Goal: Information Seeking & Learning: Learn about a topic

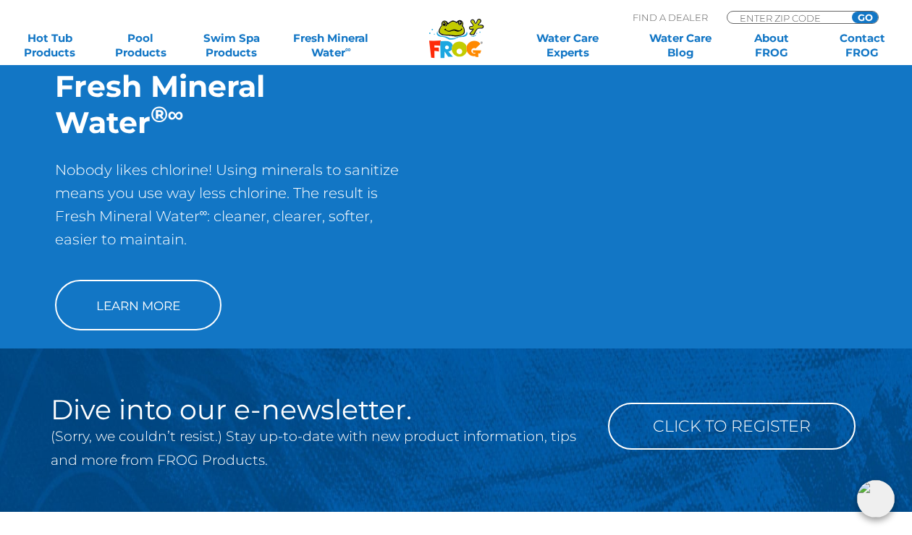
scroll to position [1230, 0]
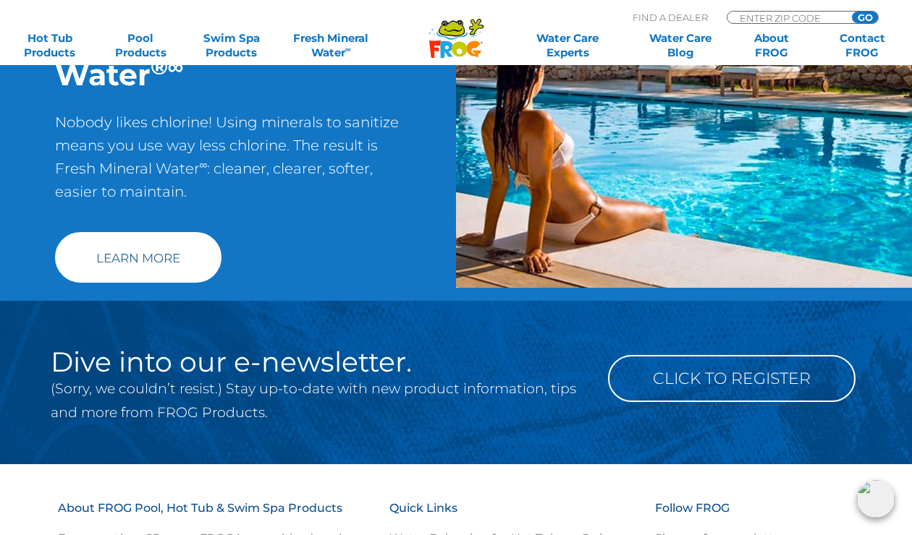
click at [174, 263] on link "Learn More" at bounding box center [138, 257] width 166 height 51
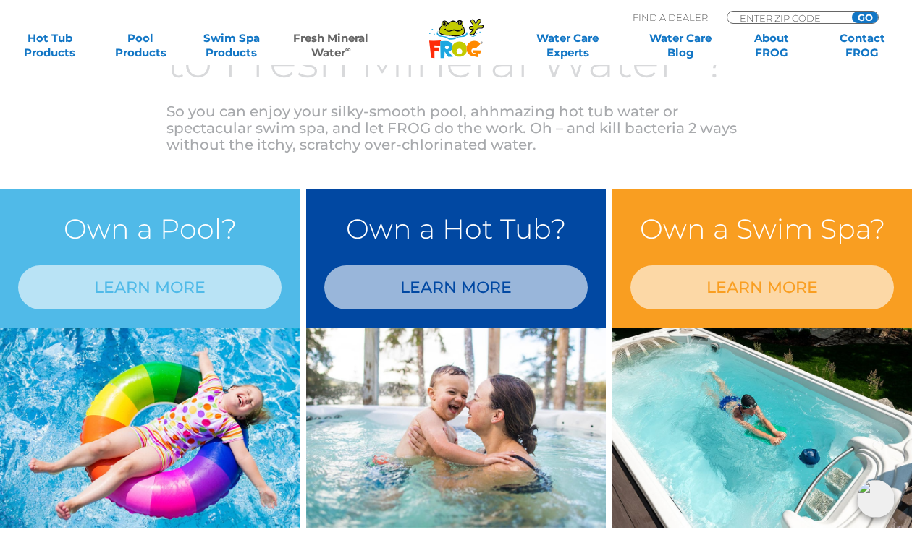
scroll to position [1158, 0]
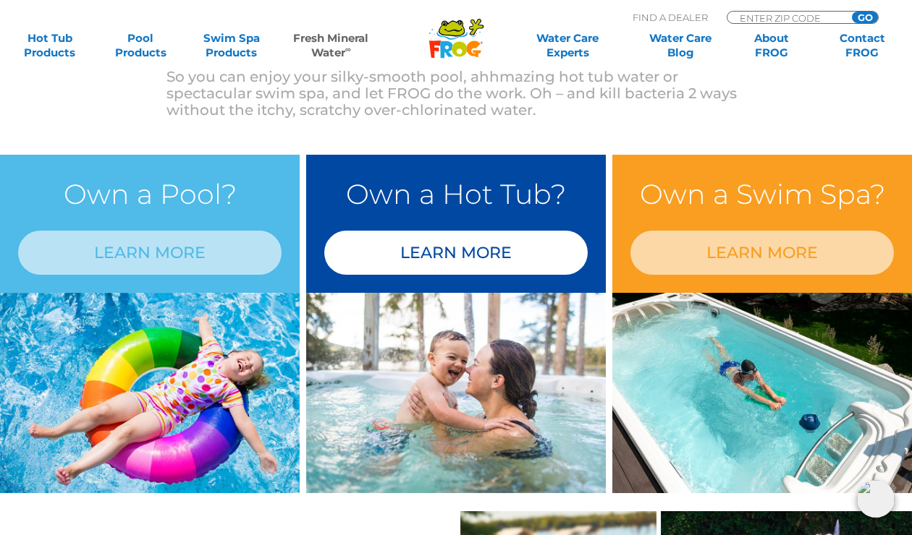
click at [484, 254] on link "LEARN MORE" at bounding box center [455, 253] width 263 height 44
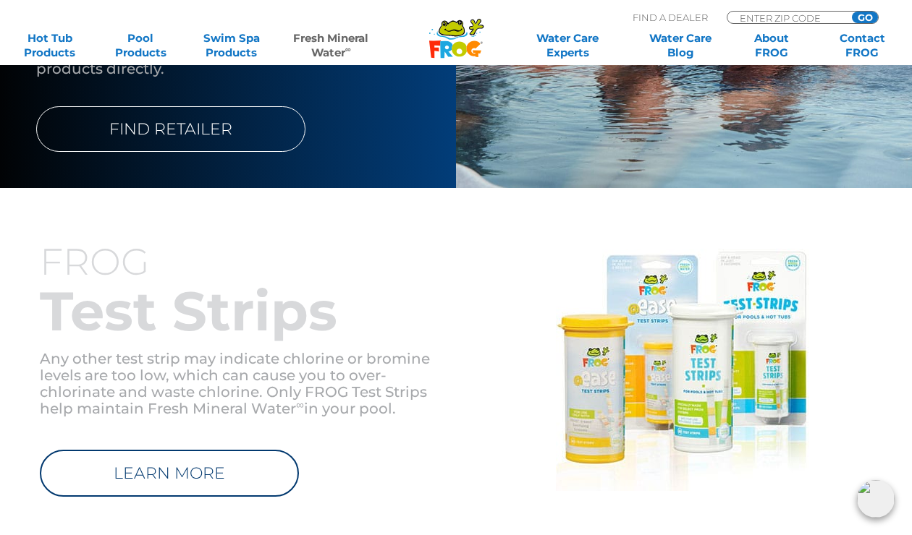
scroll to position [1592, 0]
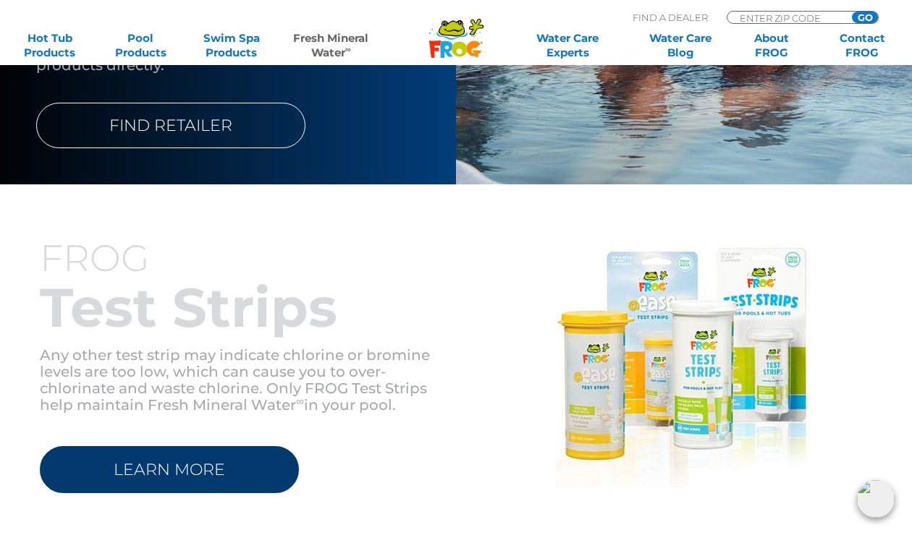
click at [198, 457] on link "LEARN MORE" at bounding box center [169, 469] width 259 height 47
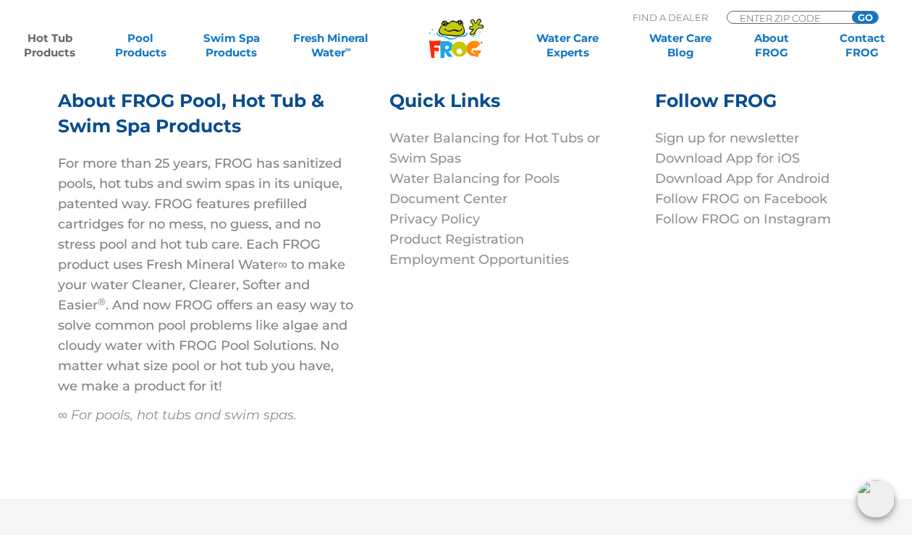
scroll to position [3907, 0]
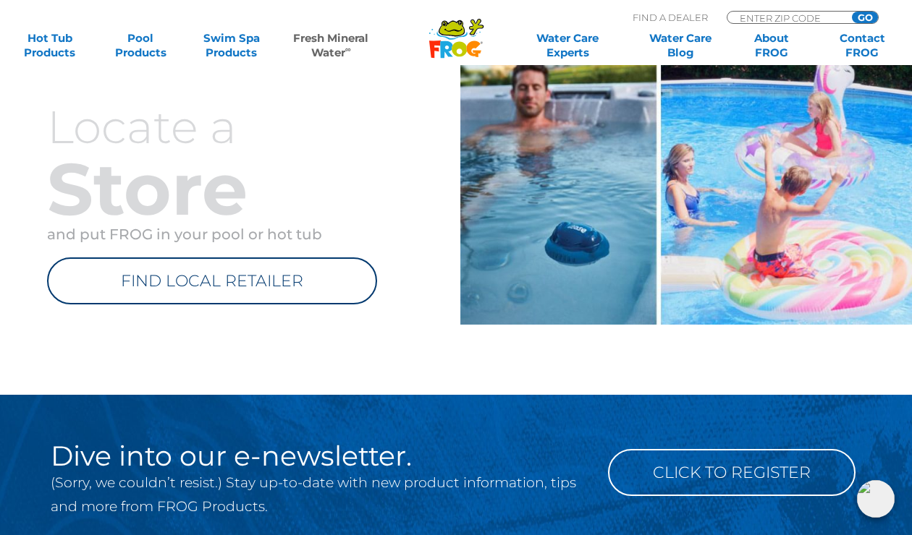
scroll to position [1664, 0]
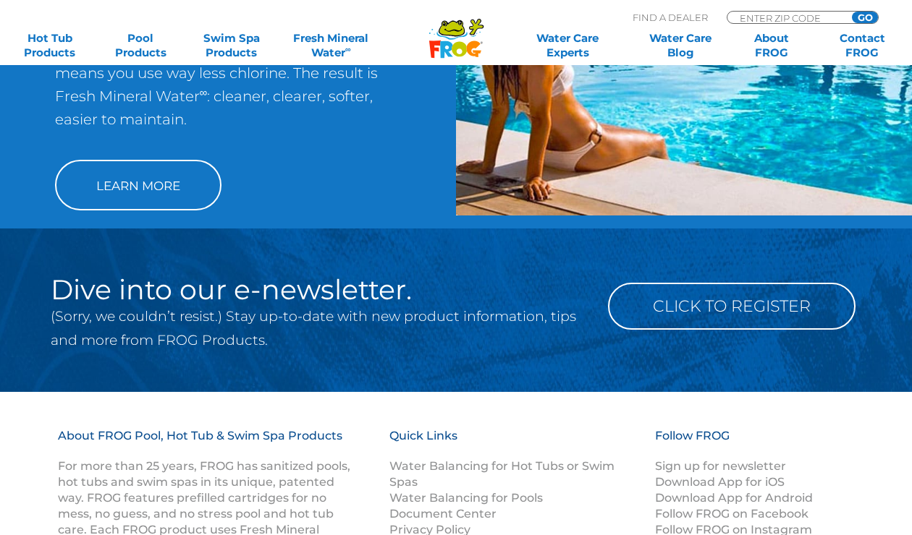
scroll to position [1230, 0]
